Goal: Navigation & Orientation: Find specific page/section

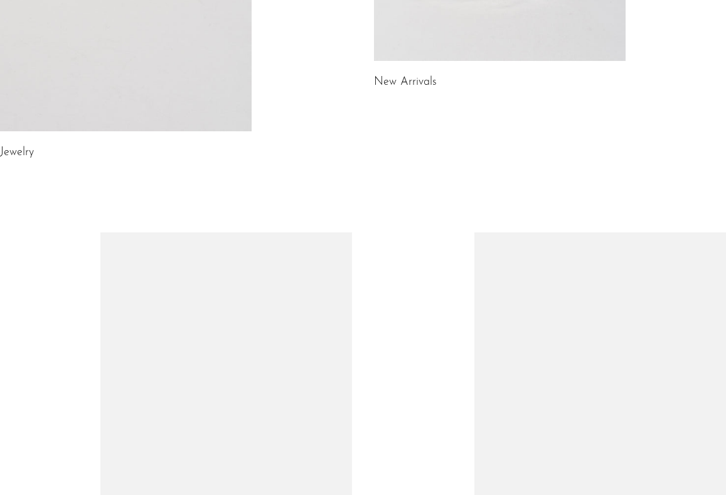
scroll to position [201, 0]
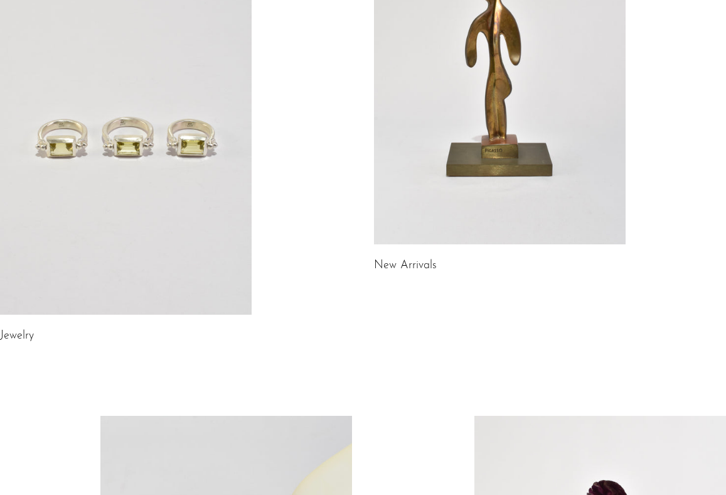
click at [197, 212] on link at bounding box center [126, 138] width 252 height 353
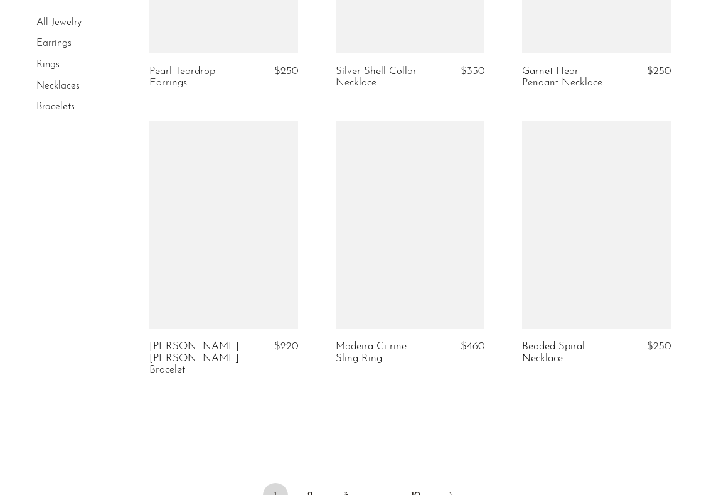
scroll to position [3067, 0]
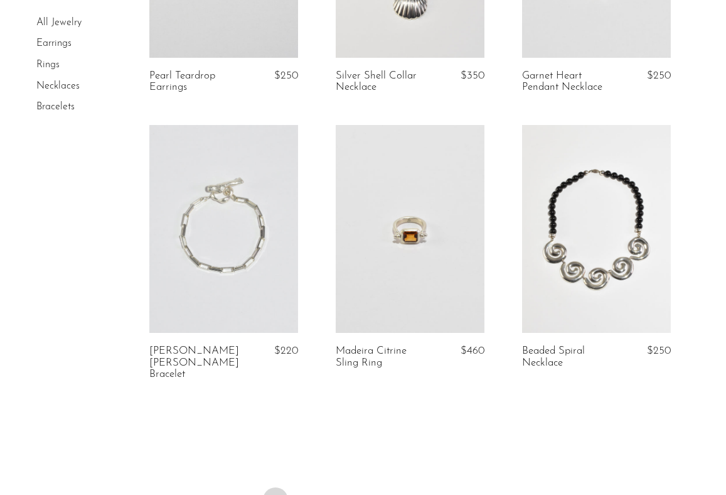
click at [50, 63] on link "Rings" at bounding box center [47, 65] width 23 height 10
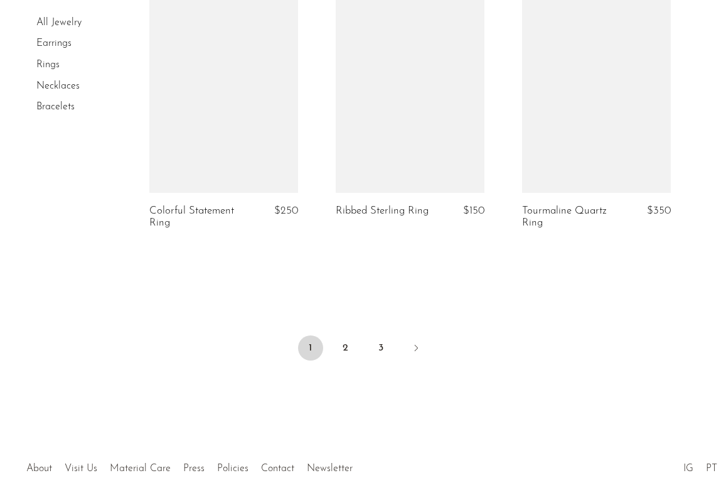
scroll to position [3145, 0]
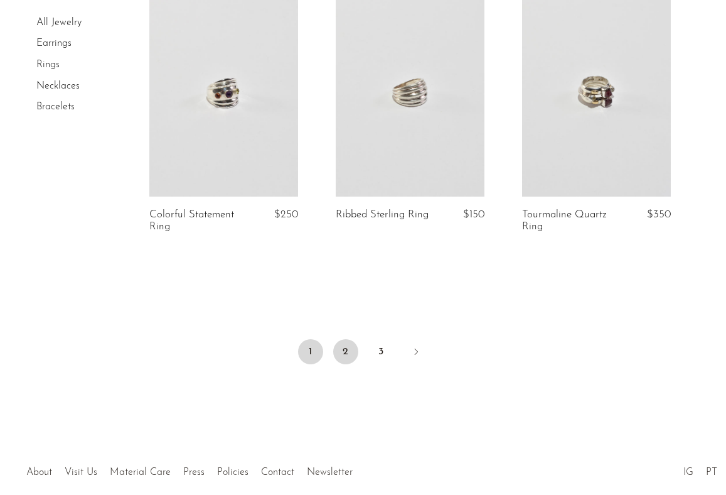
click at [343, 339] on link "2" at bounding box center [345, 351] width 25 height 25
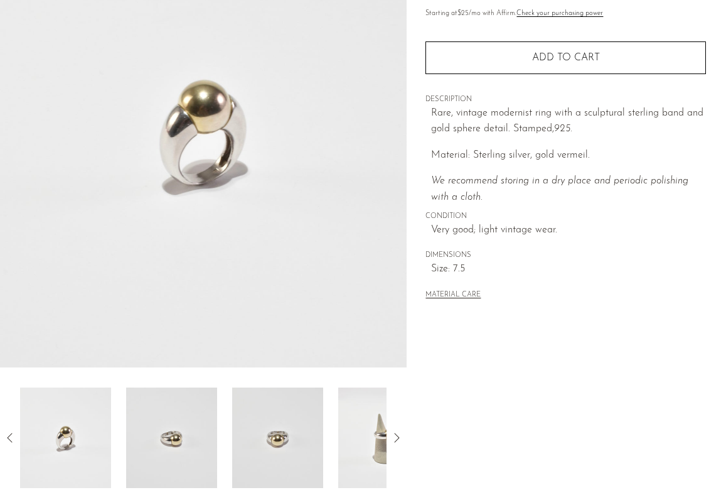
scroll to position [162, 0]
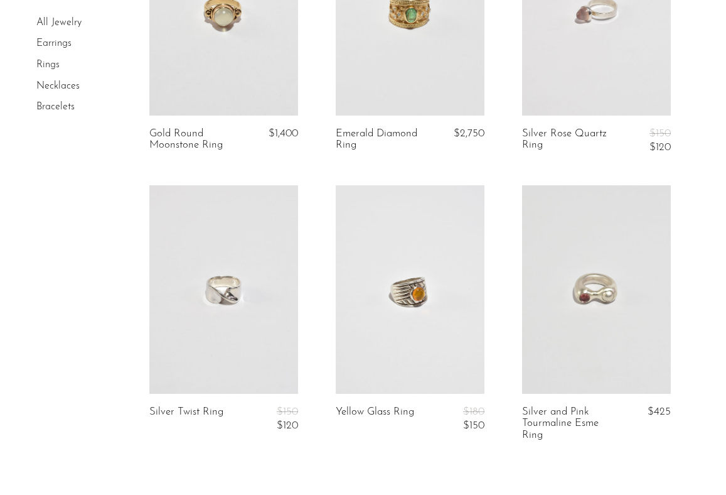
scroll to position [3149, 0]
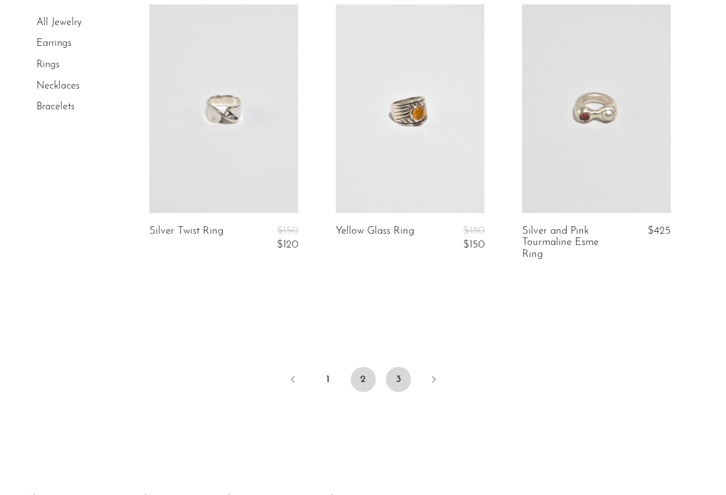
click at [394, 379] on link "3" at bounding box center [398, 379] width 25 height 25
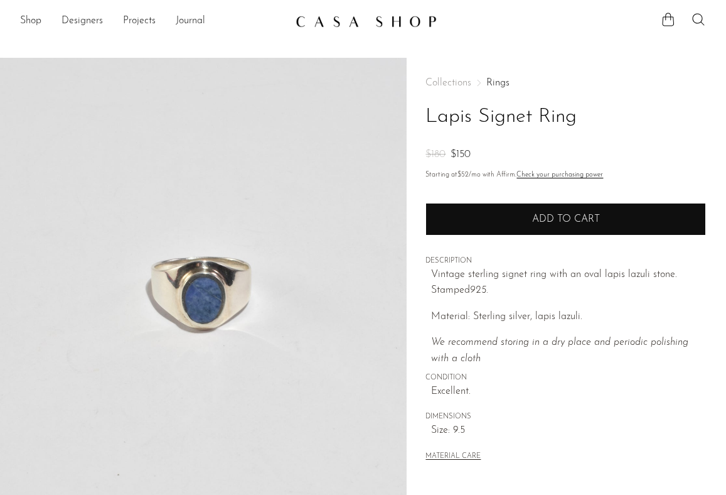
scroll to position [153, 0]
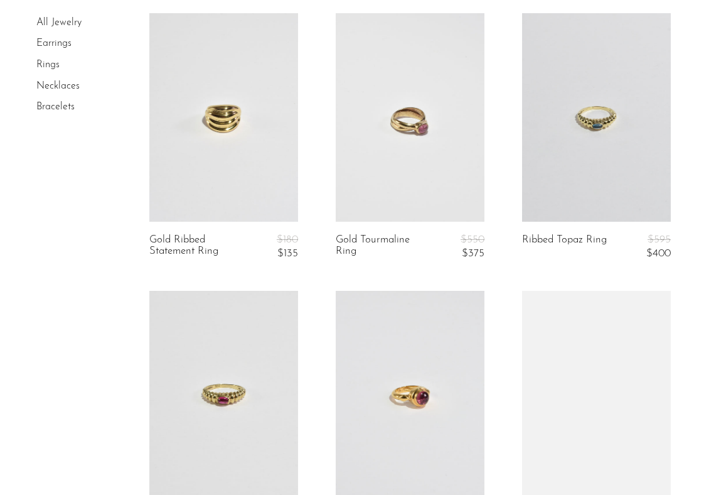
scroll to position [1994, 0]
